Goal: Task Accomplishment & Management: Manage account settings

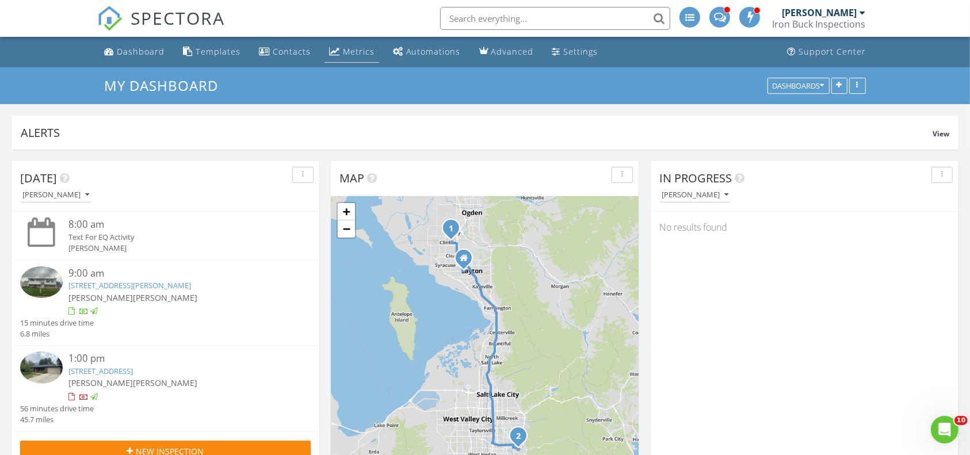
click at [352, 51] on div "Metrics" at bounding box center [359, 51] width 32 height 11
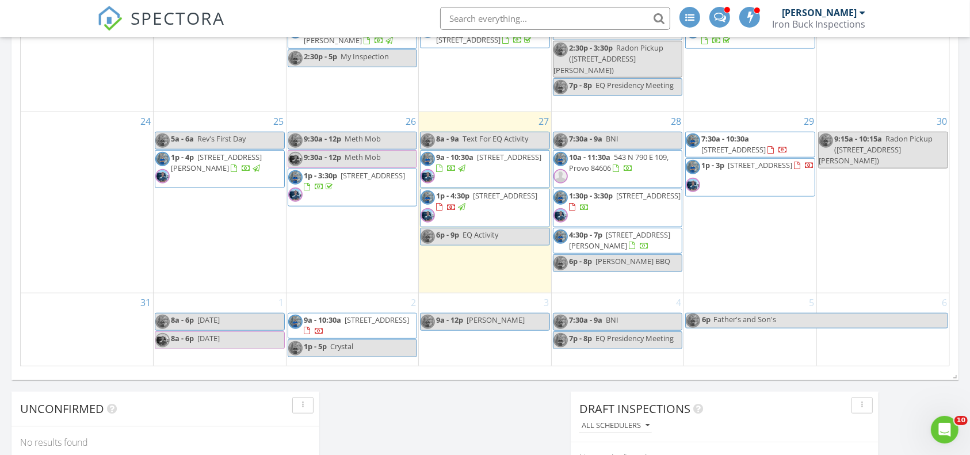
scroll to position [1006, 0]
click at [640, 355] on div "4 7:30a - 9a BNI 7p - 8p EQ Presidency Meeting" at bounding box center [618, 330] width 132 height 73
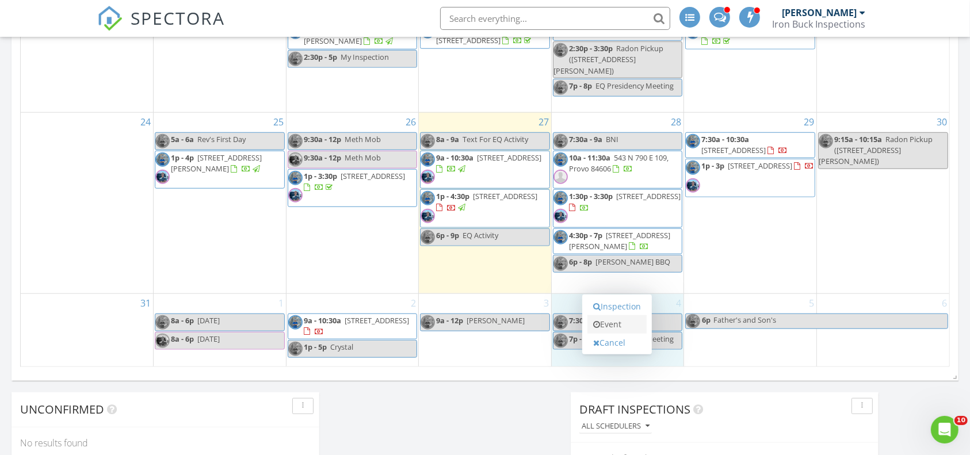
click at [634, 321] on link "Event" at bounding box center [617, 324] width 59 height 18
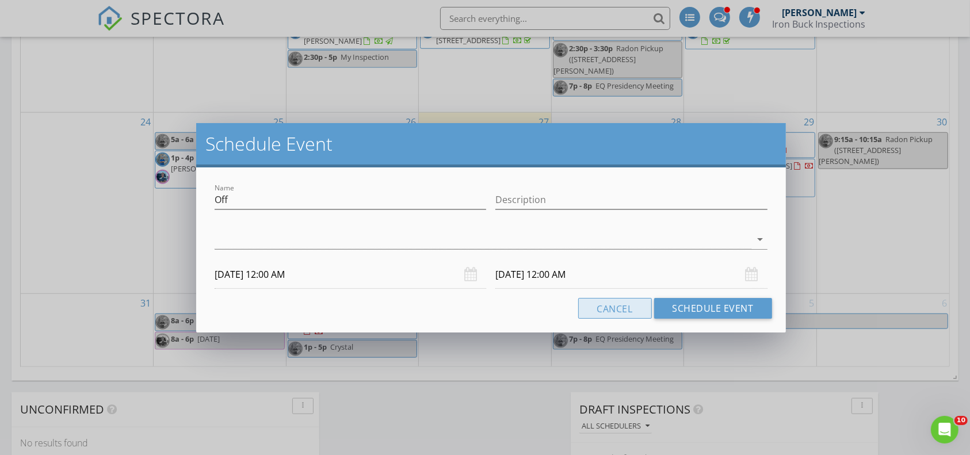
click at [623, 308] on button "Cancel" at bounding box center [615, 308] width 74 height 21
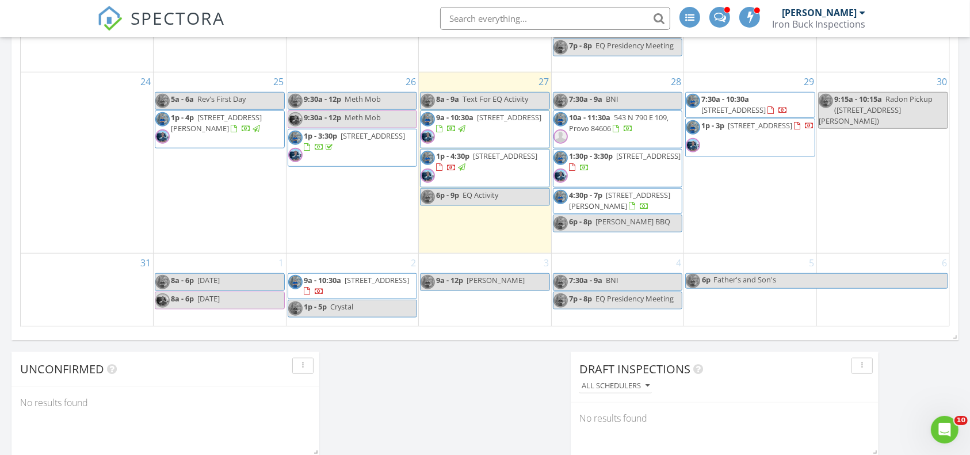
scroll to position [1046, 0]
click at [594, 317] on div "4 7:30a - 9a BNI 7p - 8p EQ Presidency Meeting" at bounding box center [618, 290] width 132 height 73
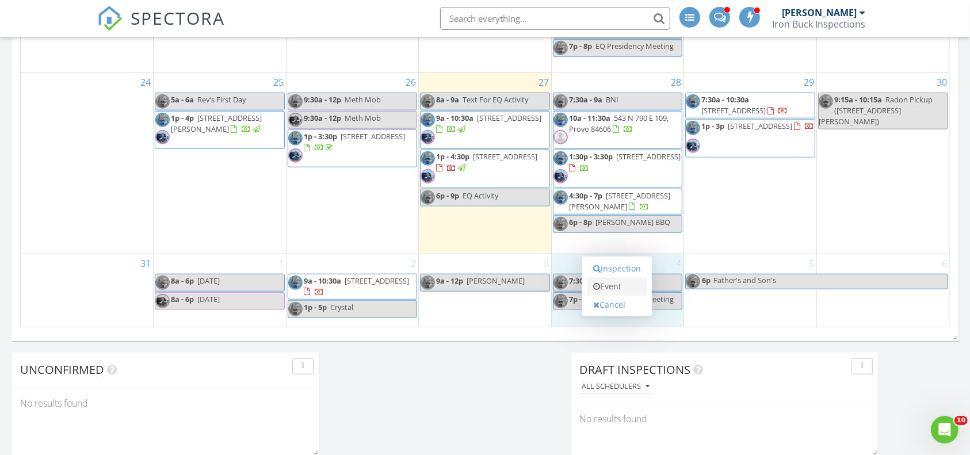
click at [619, 281] on link "Event" at bounding box center [617, 286] width 59 height 18
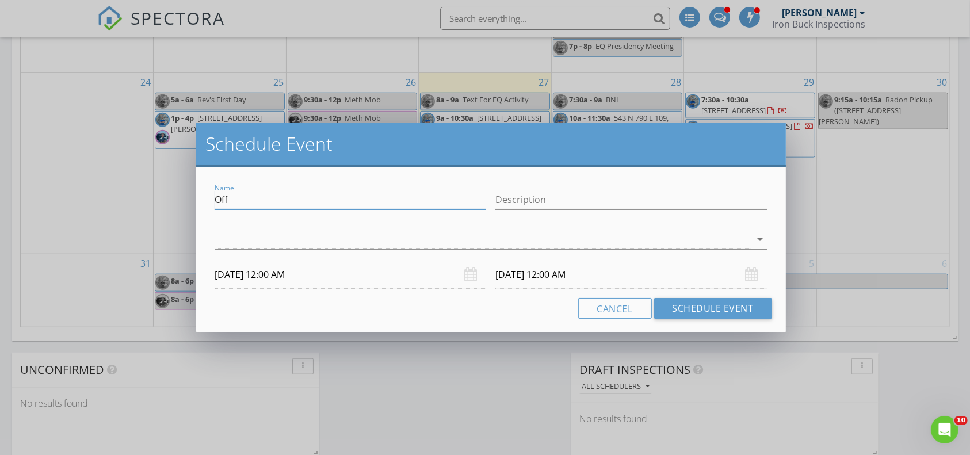
drag, startPoint x: 444, startPoint y: 194, endPoint x: 192, endPoint y: 202, distance: 251.6
click at [192, 203] on div "Schedule Event Name Off Description arrow_drop_down 09/04/2025 12:00 AM 09/05/2…" at bounding box center [485, 227] width 970 height 455
type input "Kristina Tenney"
click at [590, 201] on input "Description" at bounding box center [631, 199] width 272 height 19
type input "Kristina Tenney"
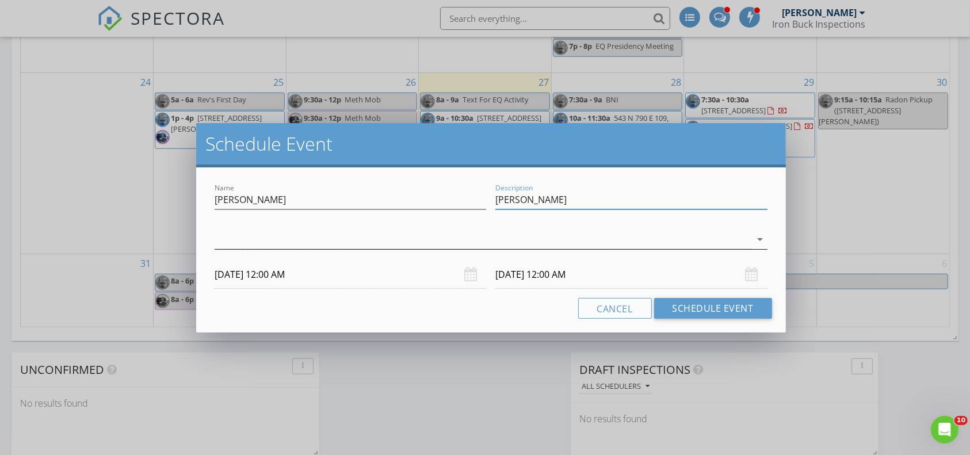
click at [548, 232] on div at bounding box center [483, 239] width 536 height 19
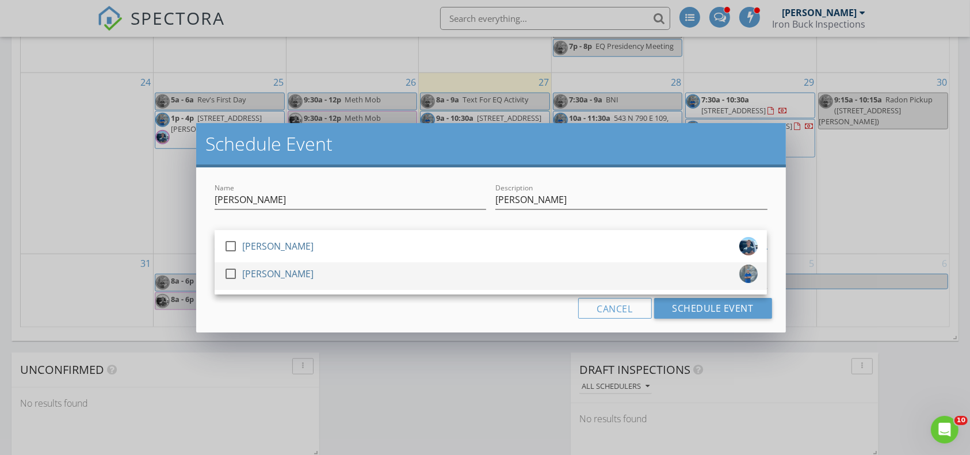
click at [354, 269] on div "check_box_outline_blank Brantly Thomas" at bounding box center [491, 276] width 534 height 23
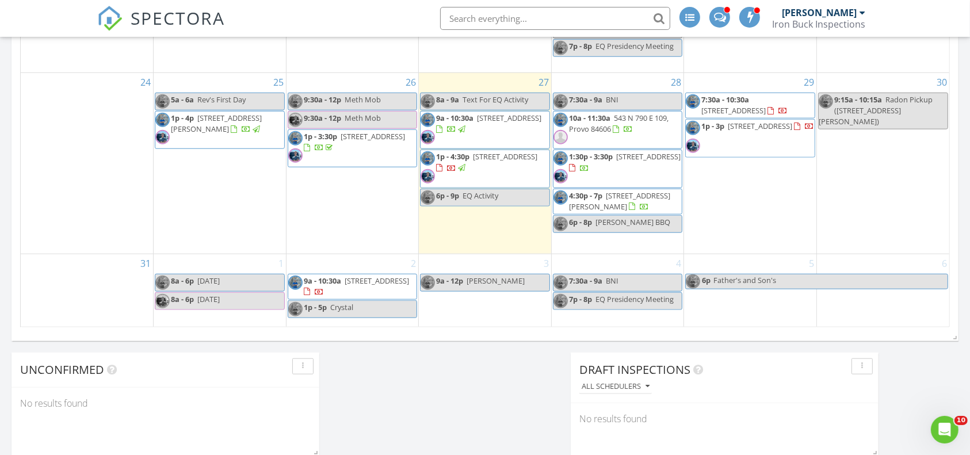
click at [276, 332] on div "Schedule Event Name Kristina Tenney Description Kristina Tenney Brantly Thomas …" at bounding box center [485, 227] width 970 height 455
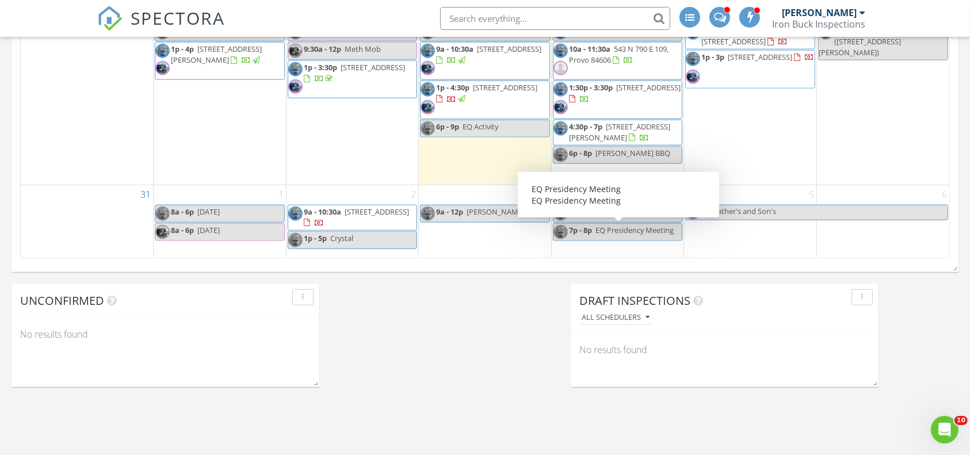
scroll to position [1114, 0]
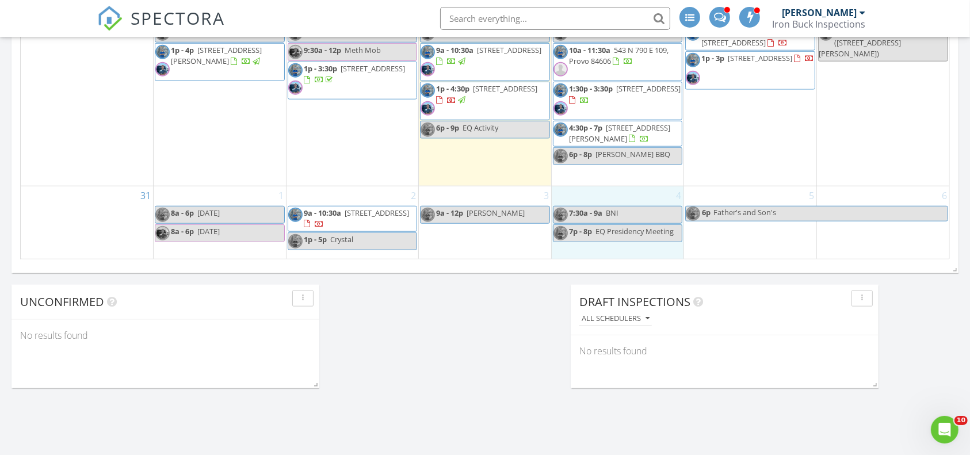
click at [632, 251] on div "4 7:30a - 9a BNI 7p - 8p EQ Presidency Meeting" at bounding box center [618, 222] width 132 height 73
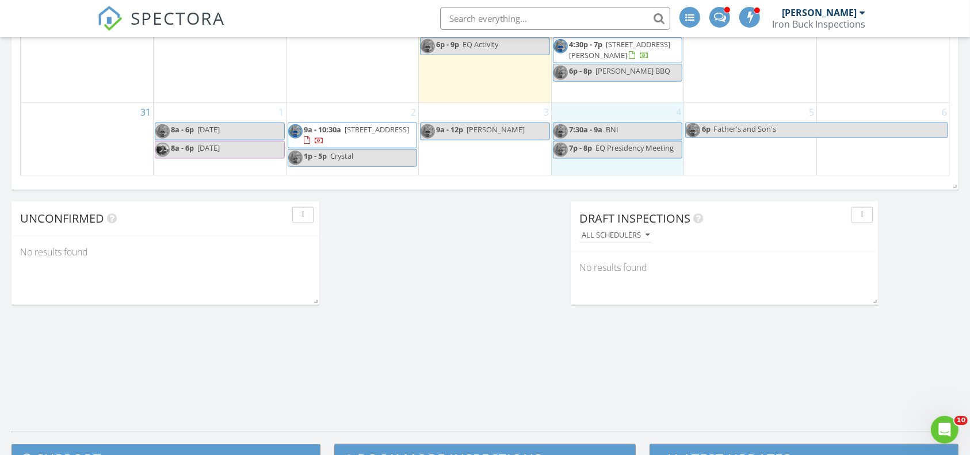
scroll to position [1198, 0]
click at [632, 162] on div "Inspection Event Cancel" at bounding box center [617, 134] width 70 height 60
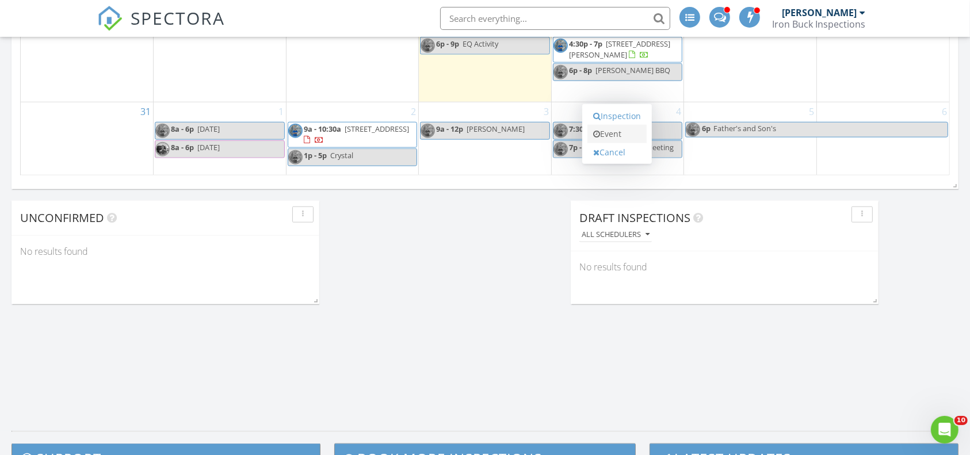
click at [617, 127] on link "Event" at bounding box center [617, 134] width 59 height 18
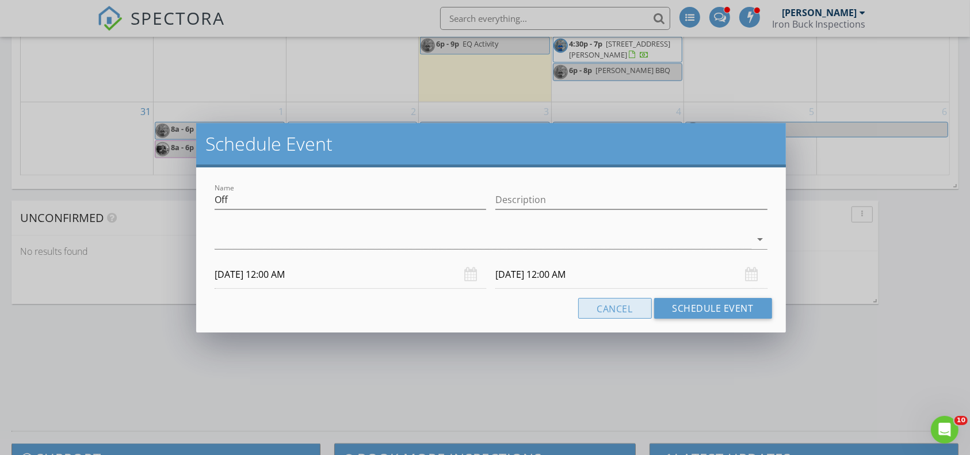
click at [615, 314] on button "Cancel" at bounding box center [615, 308] width 74 height 21
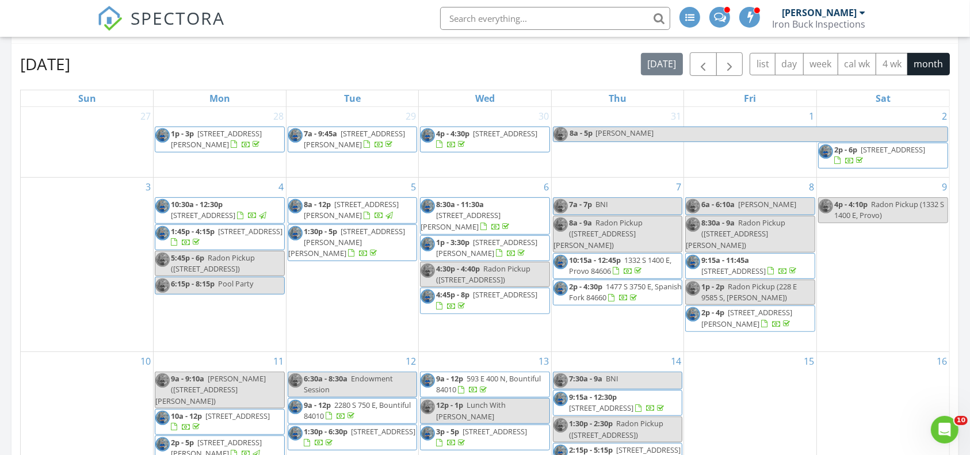
scroll to position [366, 0]
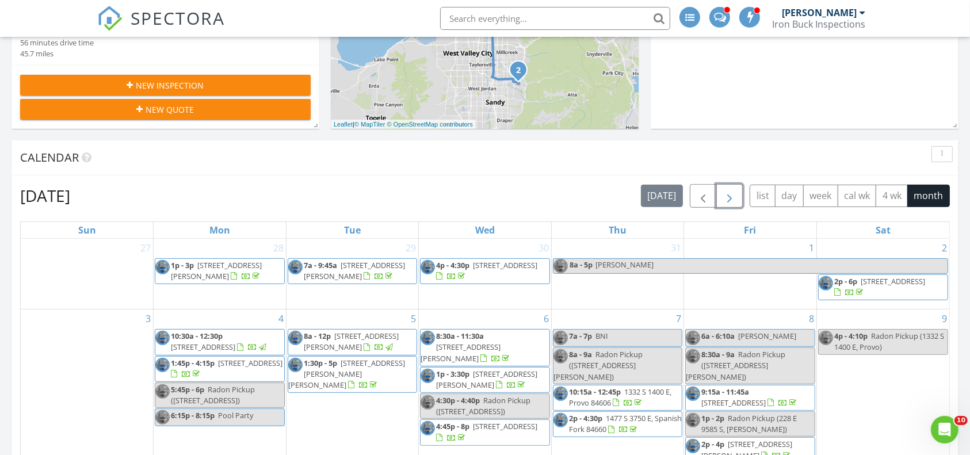
click at [727, 189] on span "button" at bounding box center [730, 196] width 14 height 14
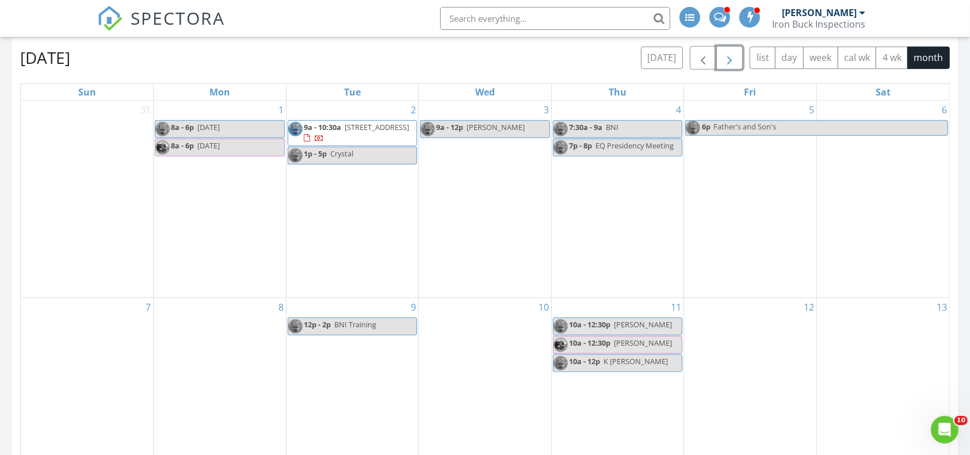
scroll to position [552, 0]
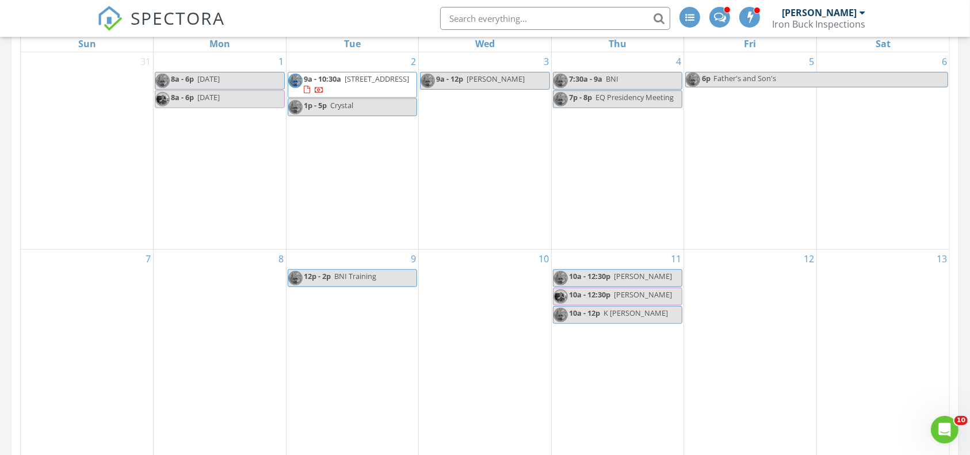
click at [636, 279] on span "Kristina Tenney" at bounding box center [643, 276] width 58 height 10
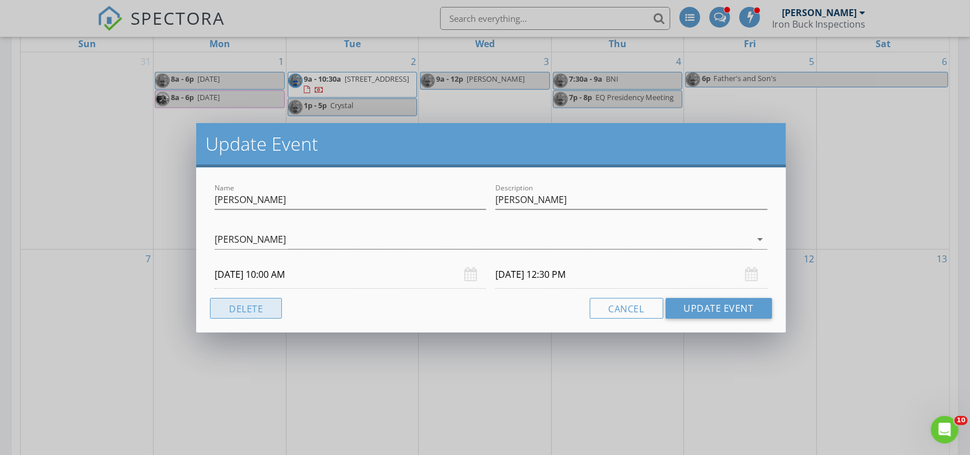
click at [268, 308] on button "Delete" at bounding box center [246, 308] width 72 height 21
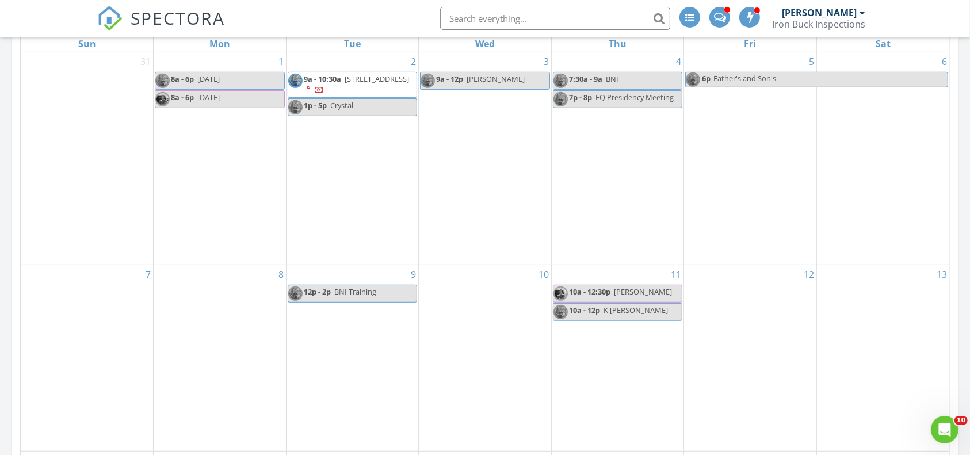
click at [606, 289] on span "10a - 12:30p" at bounding box center [589, 292] width 41 height 10
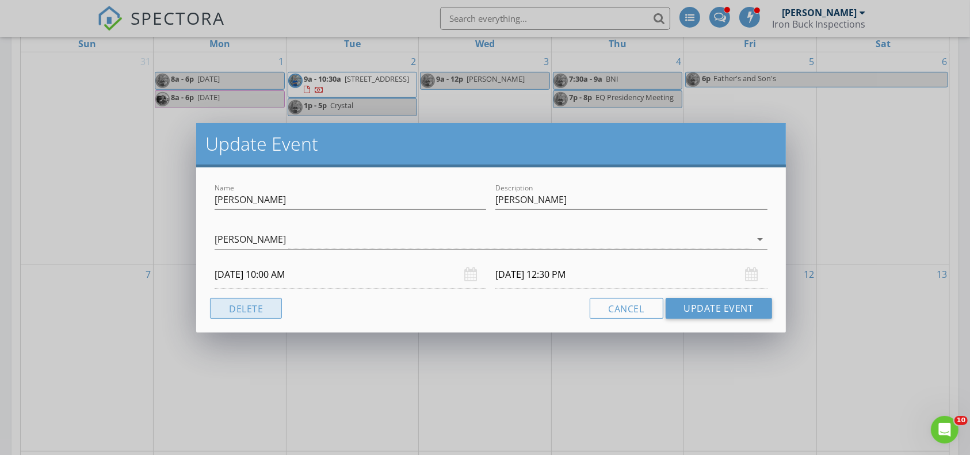
click at [265, 306] on button "Delete" at bounding box center [246, 308] width 72 height 21
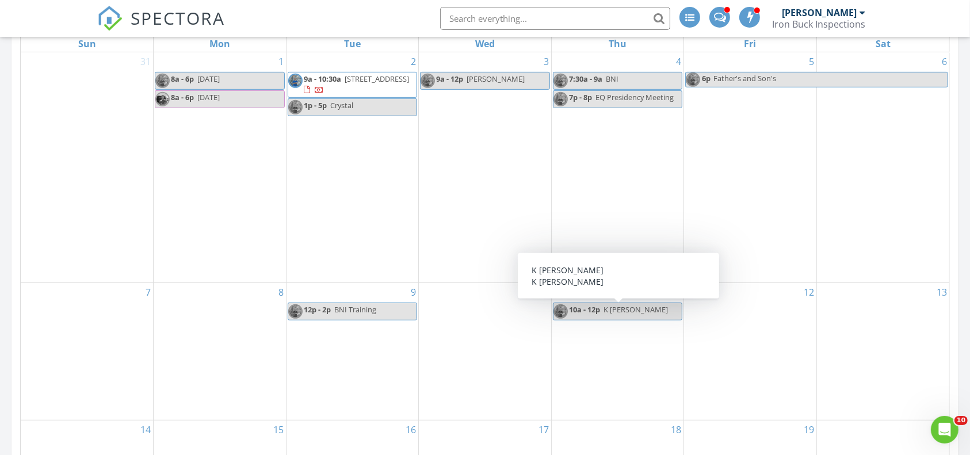
click at [612, 311] on span "K Tenney" at bounding box center [636, 309] width 64 height 10
select select "8"
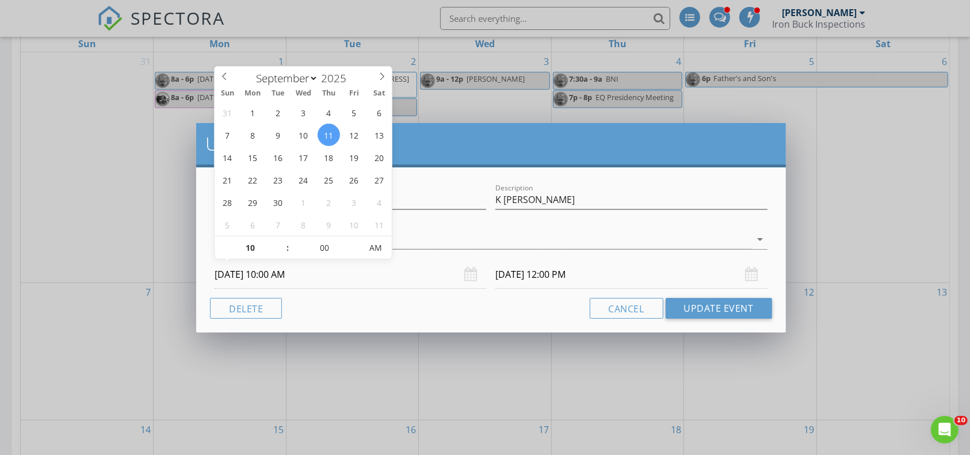
click at [314, 268] on input "09/11/2025 10:00 AM" at bounding box center [351, 275] width 272 height 28
type input "09/04/2025 10:00 AM"
type input "09/04/2025 12:00 PM"
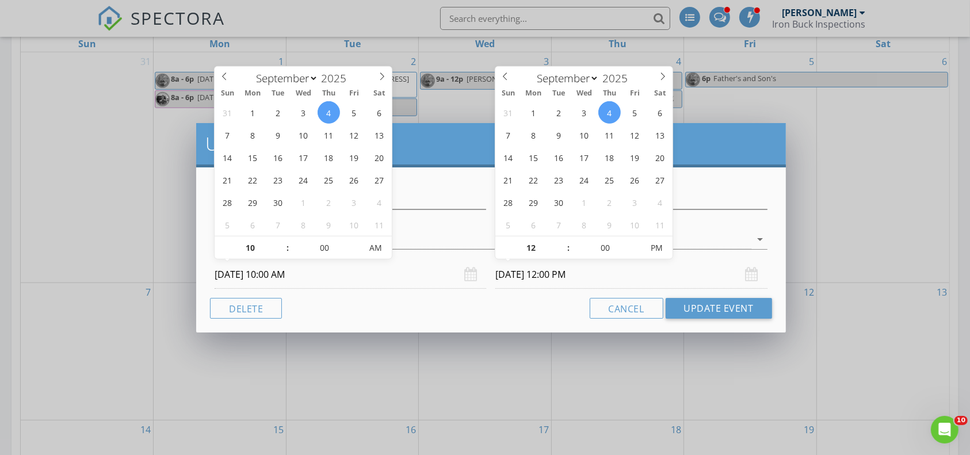
click at [543, 261] on input "09/04/2025 12:00 PM" at bounding box center [631, 275] width 272 height 28
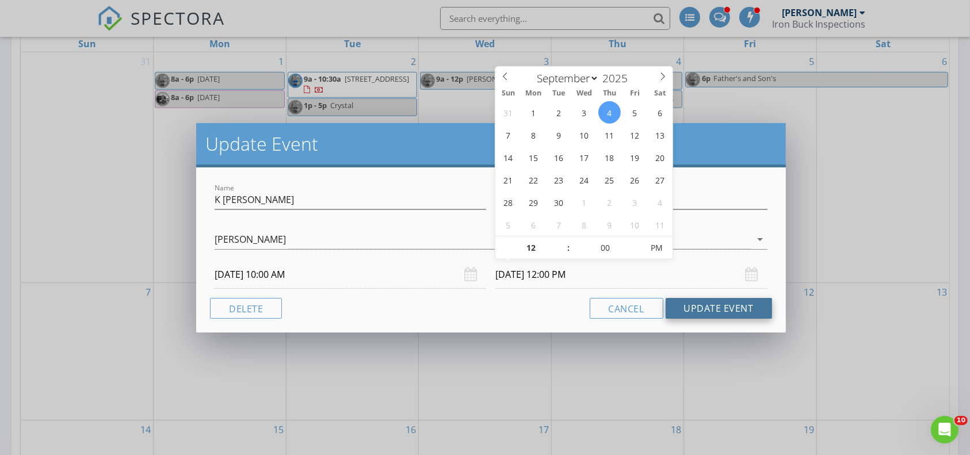
click at [702, 300] on button "Update Event" at bounding box center [719, 308] width 106 height 21
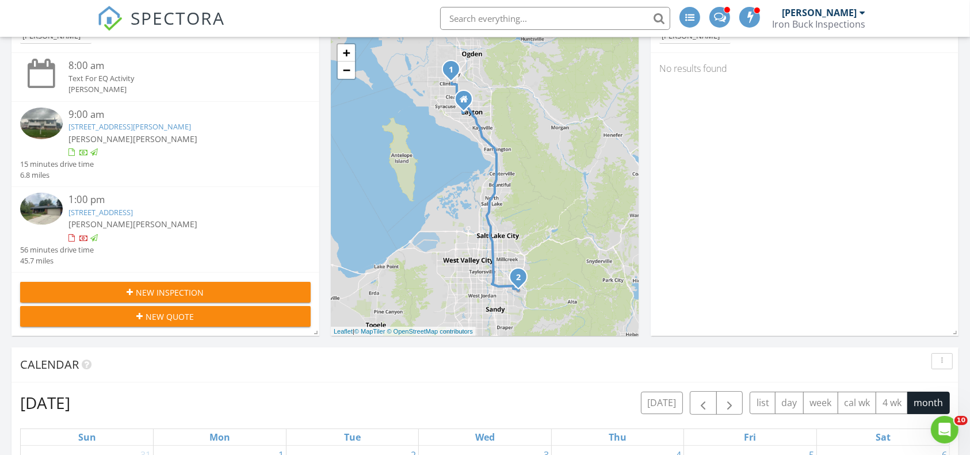
scroll to position [0, 0]
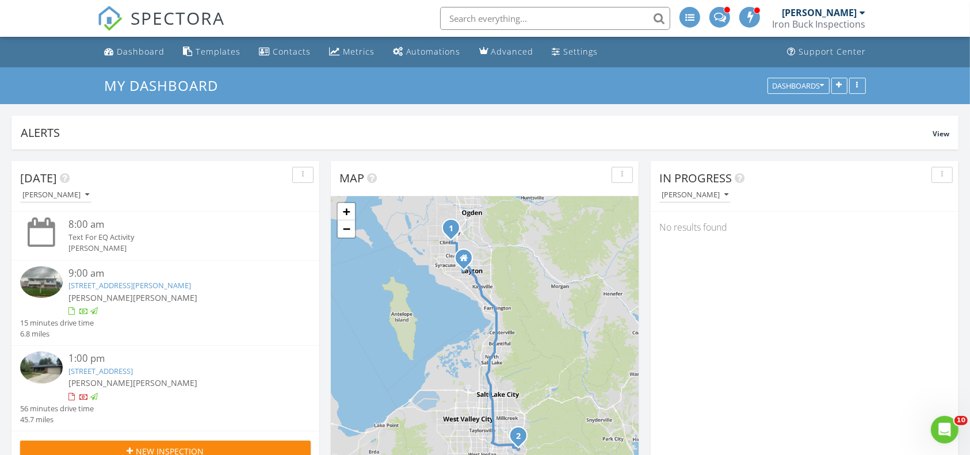
click at [714, 18] on div at bounding box center [720, 17] width 21 height 21
